Goal: Task Accomplishment & Management: Use online tool/utility

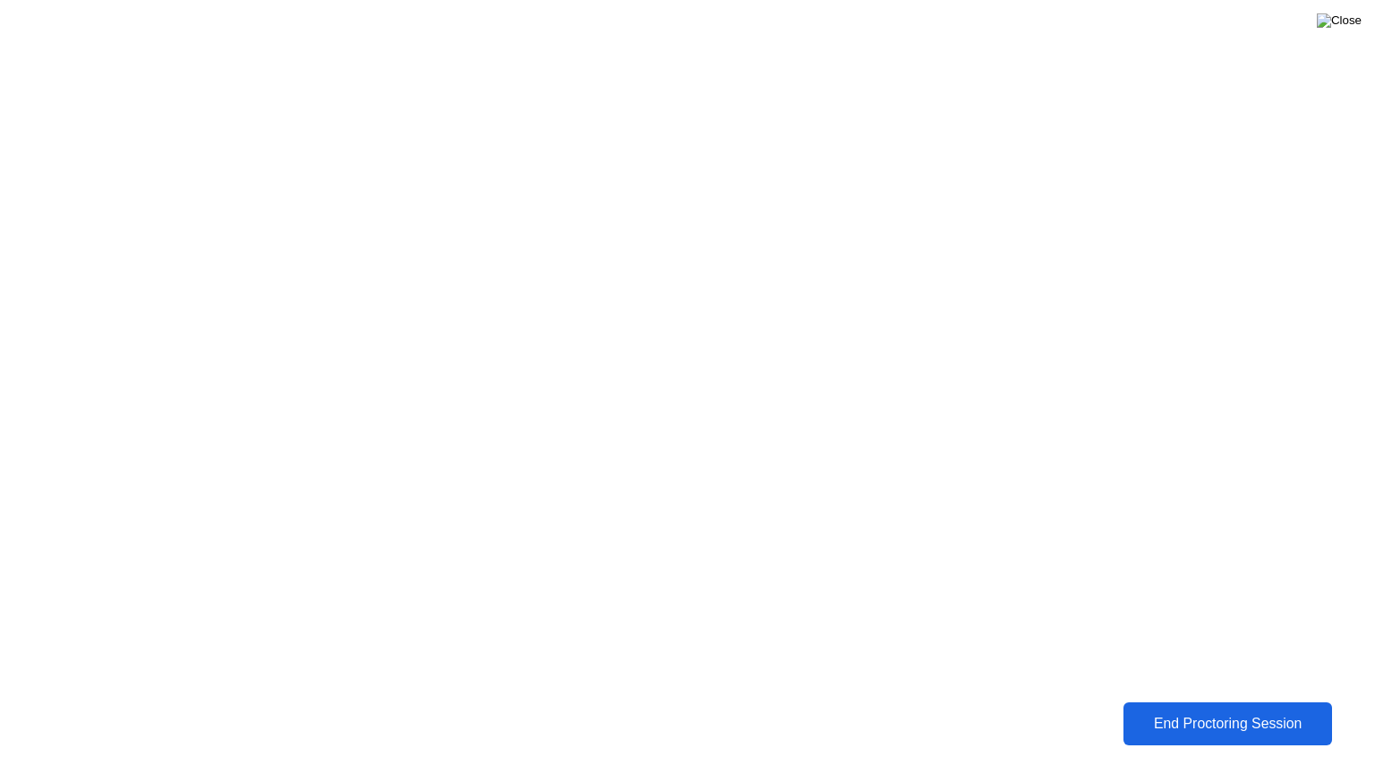
click at [1354, 21] on img at bounding box center [1339, 20] width 45 height 14
click at [1175, 726] on div "End Proctoring Session" at bounding box center [1228, 723] width 199 height 16
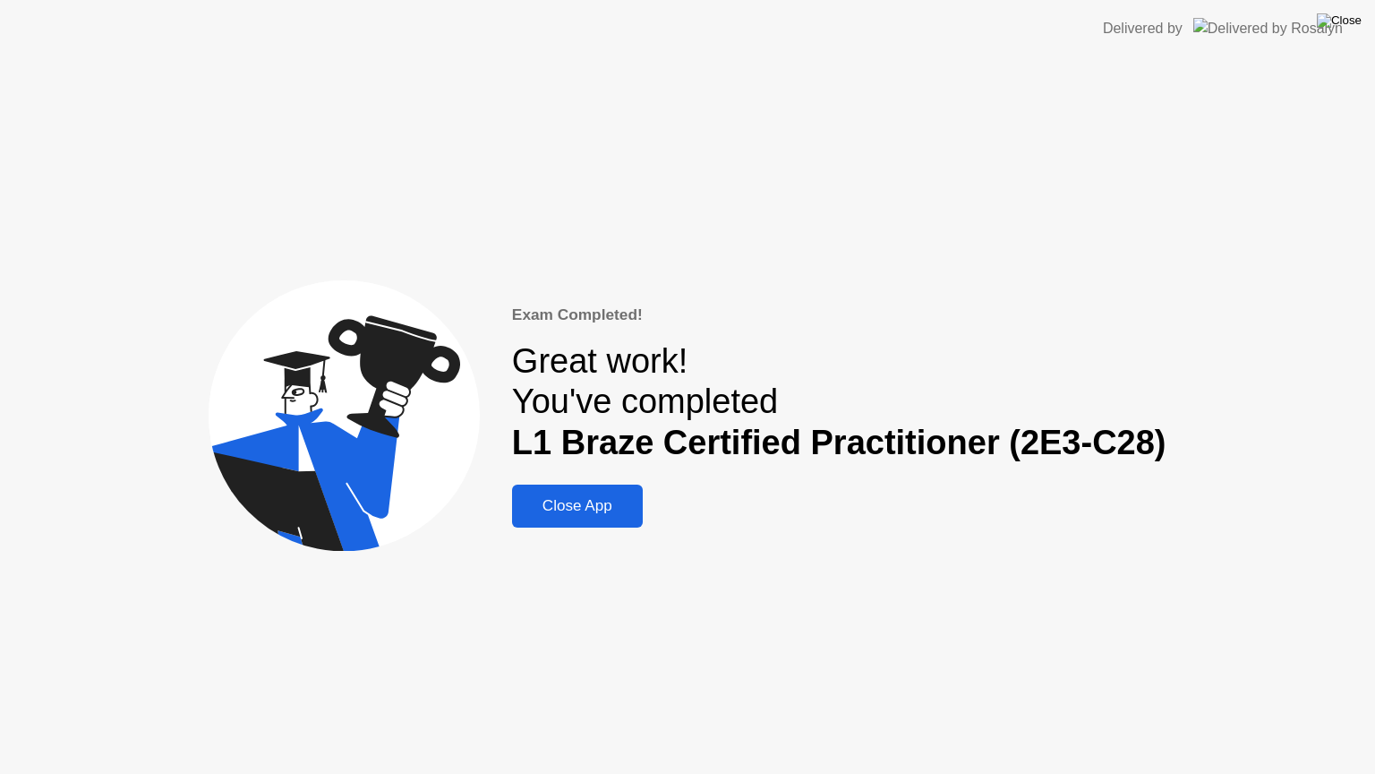
click at [1347, 14] on img at bounding box center [1339, 20] width 45 height 14
